Goal: Find specific page/section

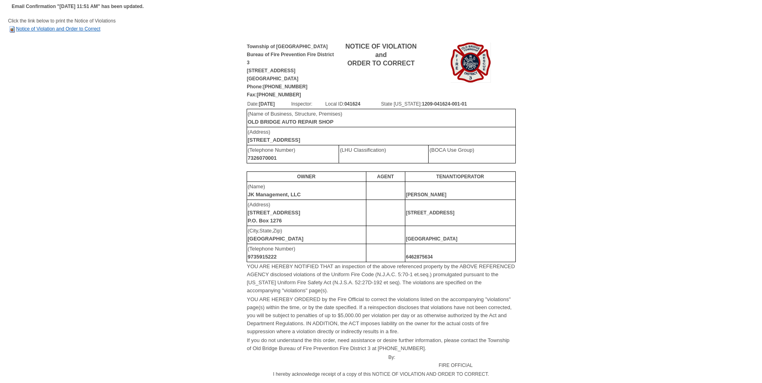
click at [12, 27] on img at bounding box center [12, 29] width 8 height 8
click at [10, 28] on img at bounding box center [12, 29] width 8 height 8
click at [89, 27] on link "Notice of Violation and Order to Correct" at bounding box center [54, 29] width 92 height 6
click at [46, 27] on link "Notice of Violation and Order to Correct" at bounding box center [54, 29] width 92 height 6
click at [12, 29] on img at bounding box center [12, 29] width 8 height 8
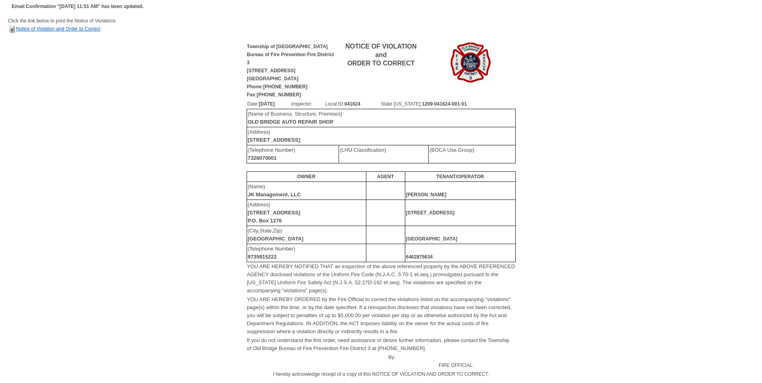
click at [28, 29] on link "Notice of Violation and Order to Correct" at bounding box center [54, 29] width 92 height 6
click at [55, 28] on link "Notice of Violation and Order to Correct" at bounding box center [54, 29] width 92 height 6
click at [20, 26] on link "Notice of Violation and Order to Correct" at bounding box center [54, 29] width 92 height 6
